Goal: Find specific page/section: Locate item on page

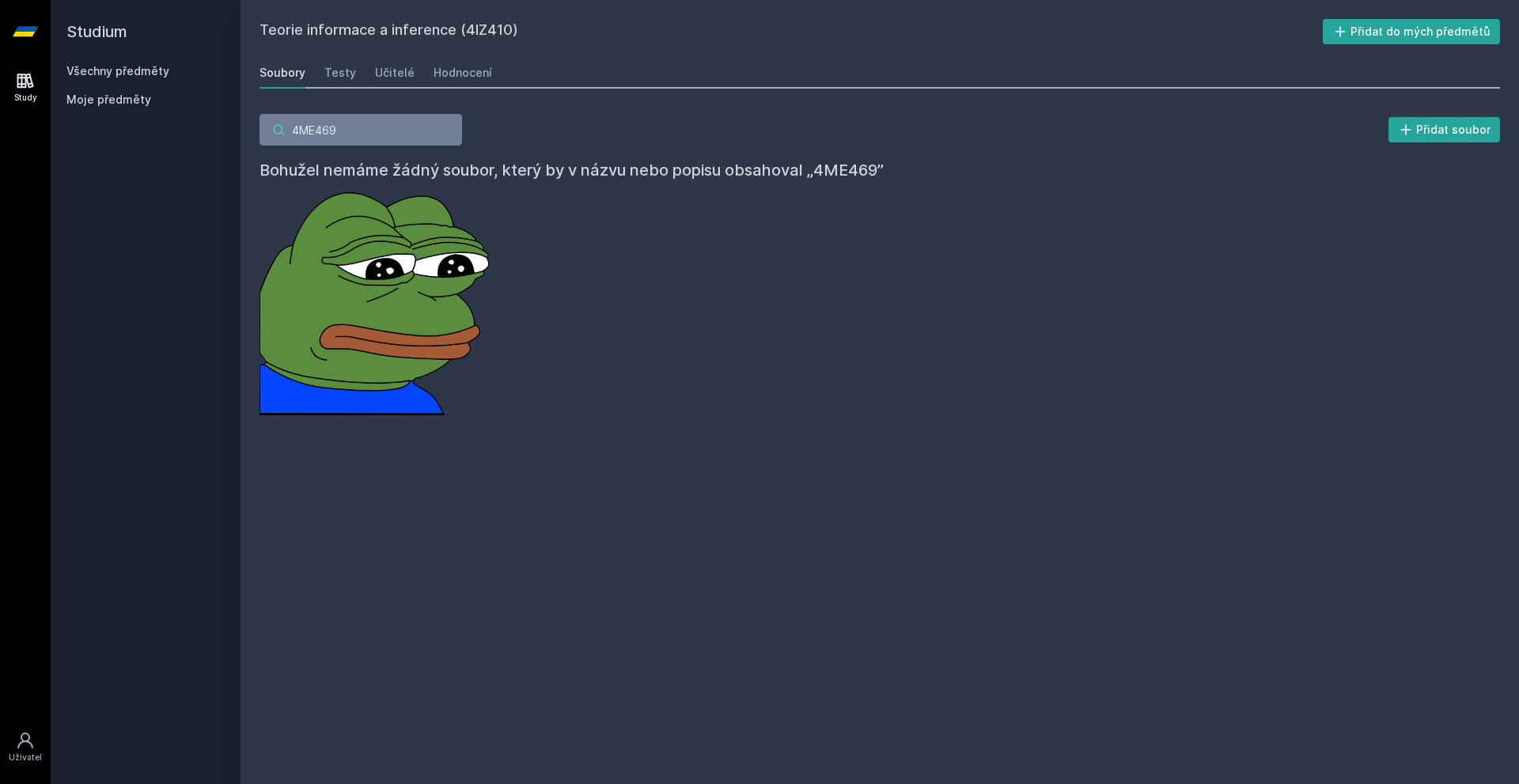
click at [330, 134] on input "4ME469" at bounding box center [361, 130] width 202 height 32
paste input "4SA540"
click at [323, 136] on input "sémi4SA540" at bounding box center [361, 130] width 202 height 32
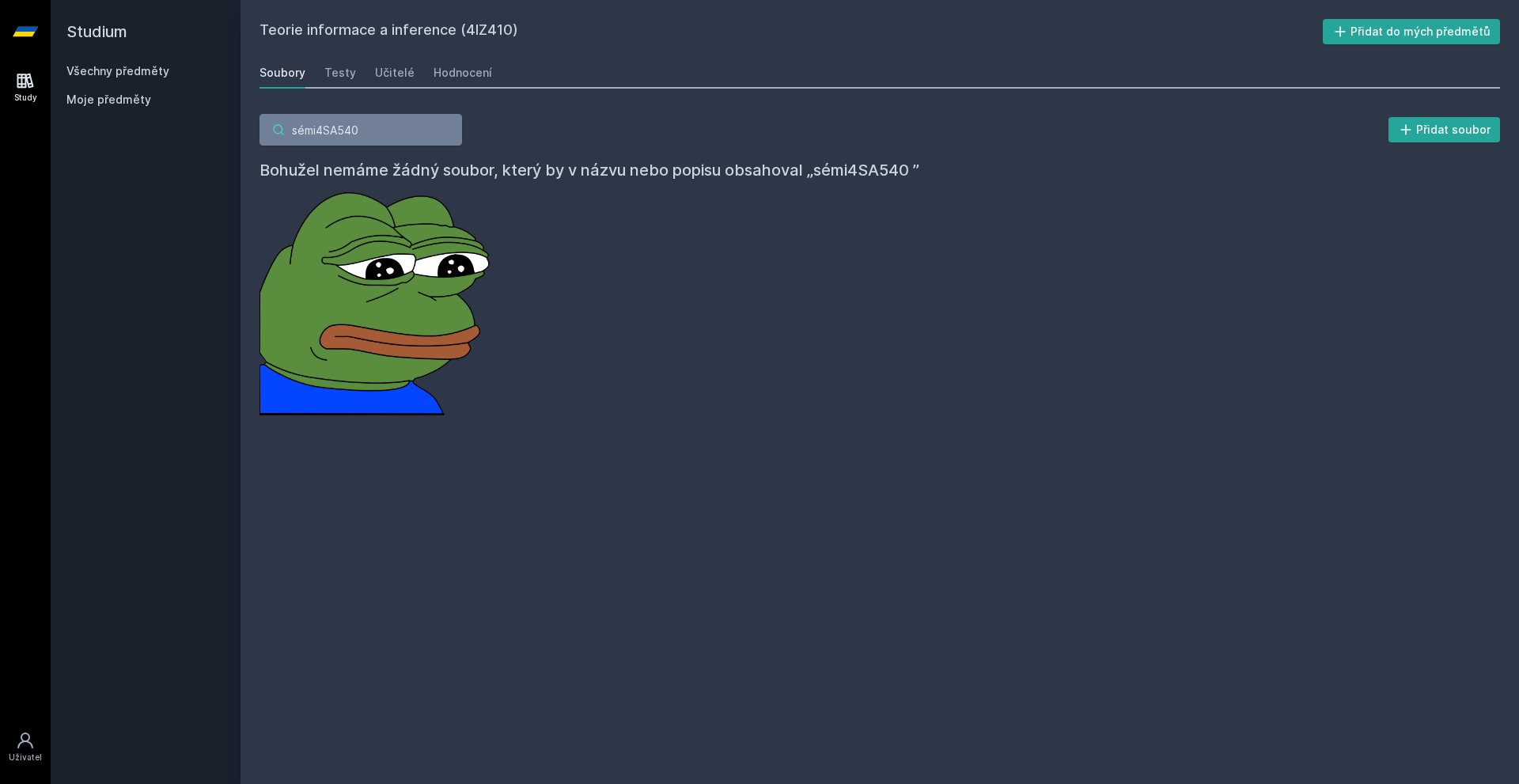
click at [323, 135] on input "sémi4SA540" at bounding box center [361, 130] width 202 height 32
paste input "search"
drag, startPoint x: 334, startPoint y: 139, endPoint x: 260, endPoint y: 147, distance: 74.4
click at [262, 147] on div "4SA540 Přidat soubor Bohužel nemáme žádný soubor, který by v názvu nebo popisu …" at bounding box center [880, 265] width 1241 height 302
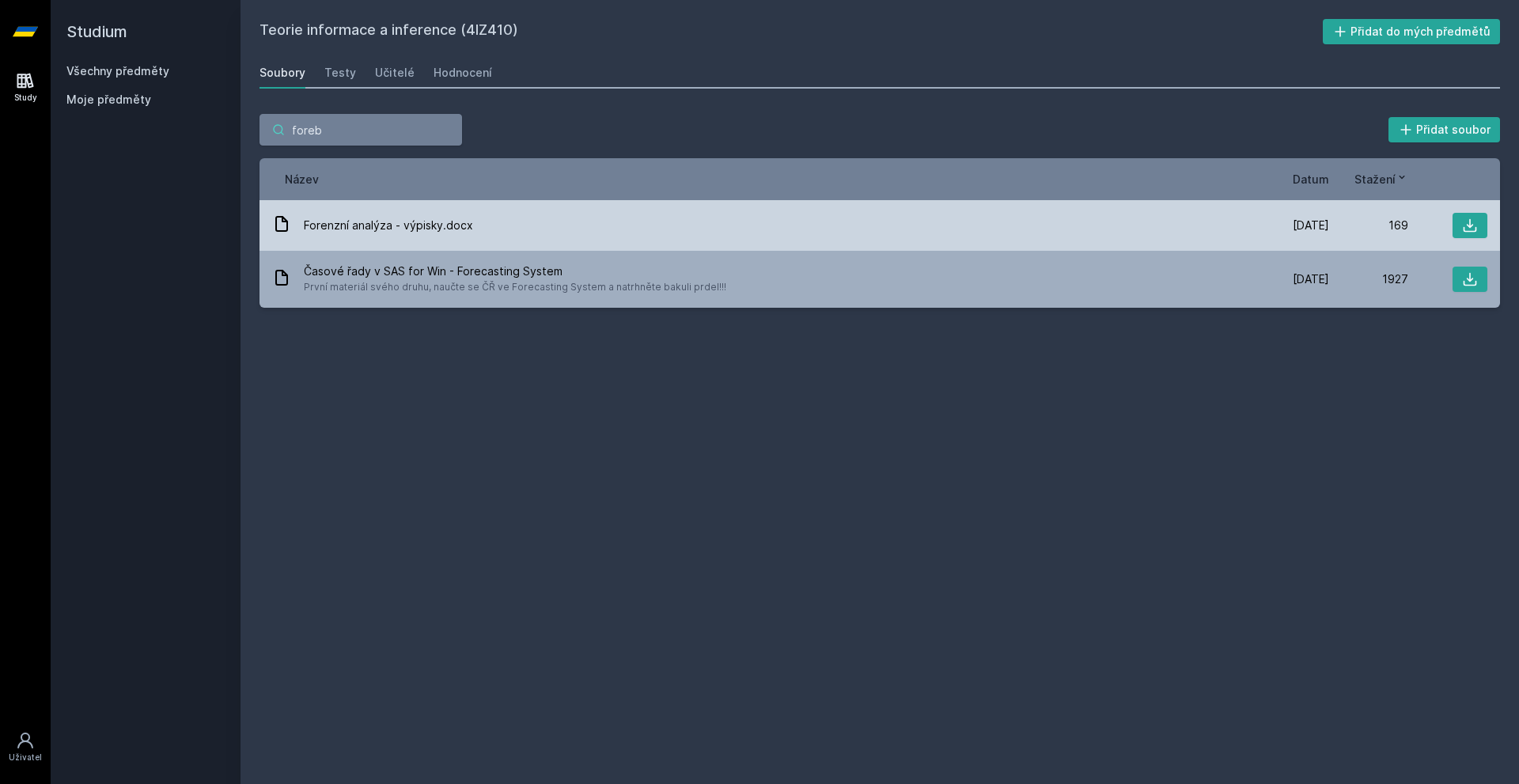
type input "foreb"
click at [571, 218] on div "Forenzní analýza - výpisky.docx" at bounding box center [761, 226] width 978 height 22
click at [1454, 221] on button at bounding box center [1469, 225] width 35 height 25
